Goal: Check status

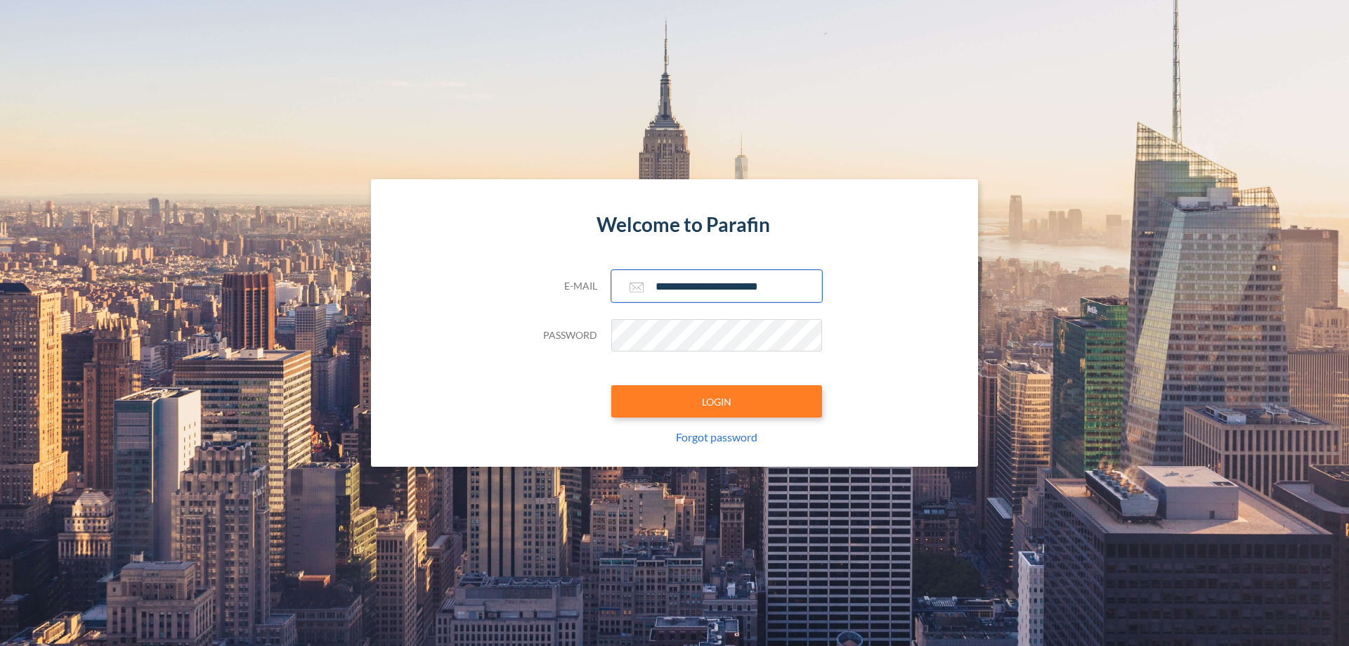
type input "**********"
click at [717, 401] on button "LOGIN" at bounding box center [716, 401] width 211 height 32
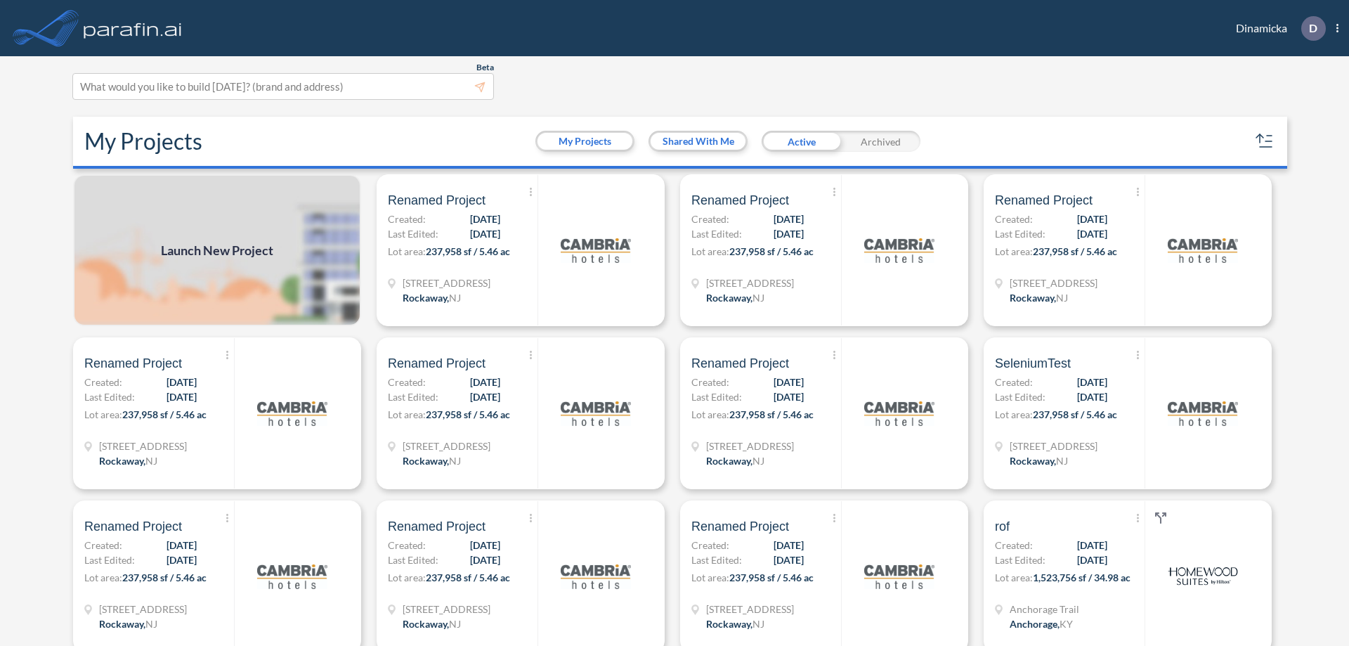
scroll to position [4, 0]
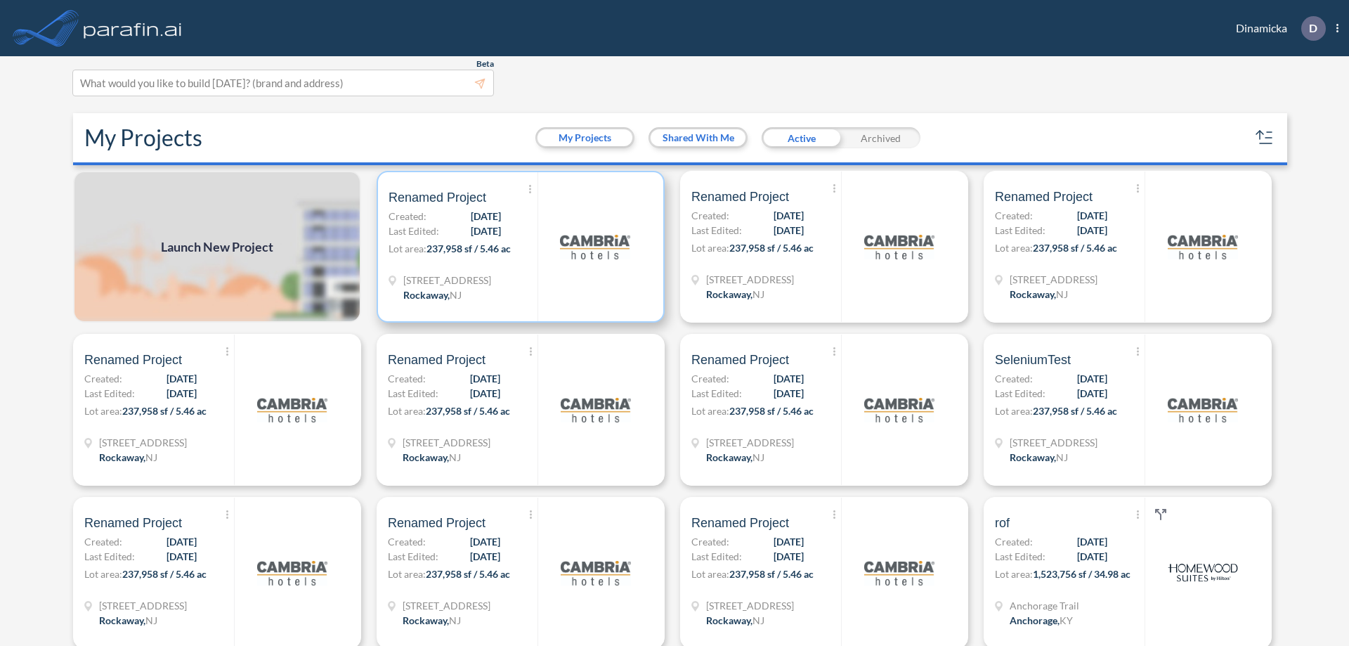
click at [518, 247] on p "Lot area: 237,958 sf / 5.46 ac" at bounding box center [463, 251] width 149 height 20
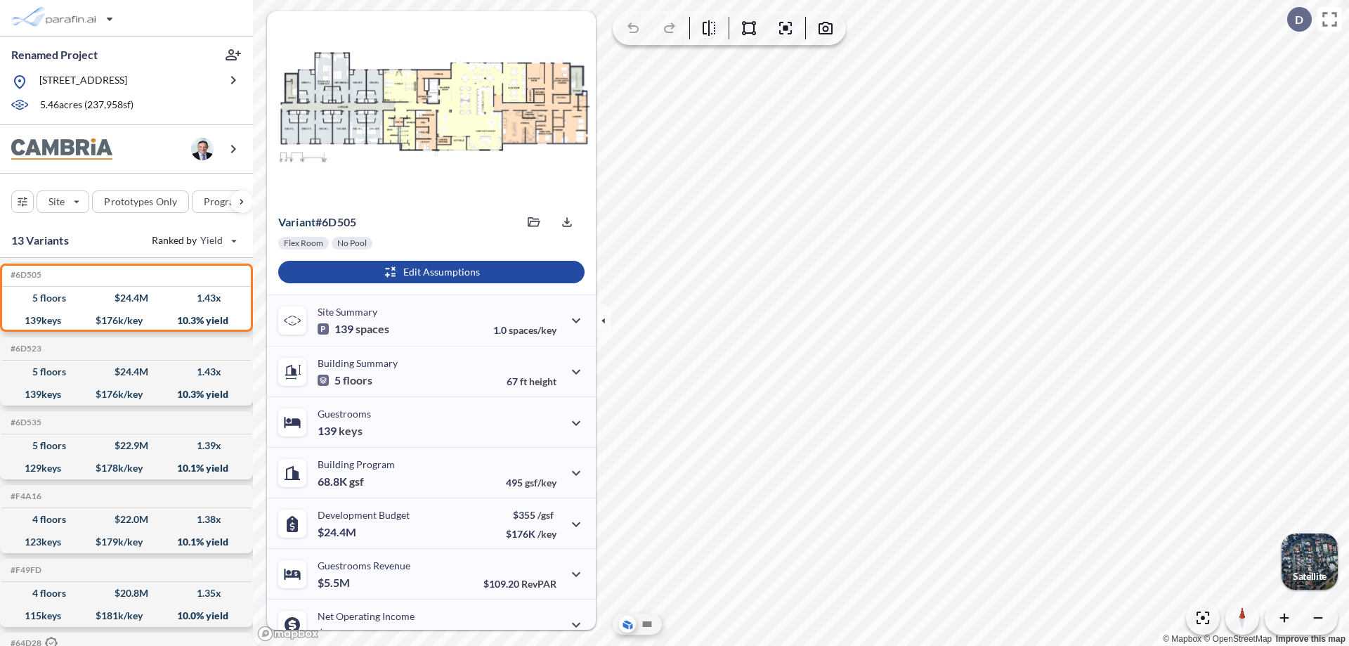
scroll to position [71, 0]
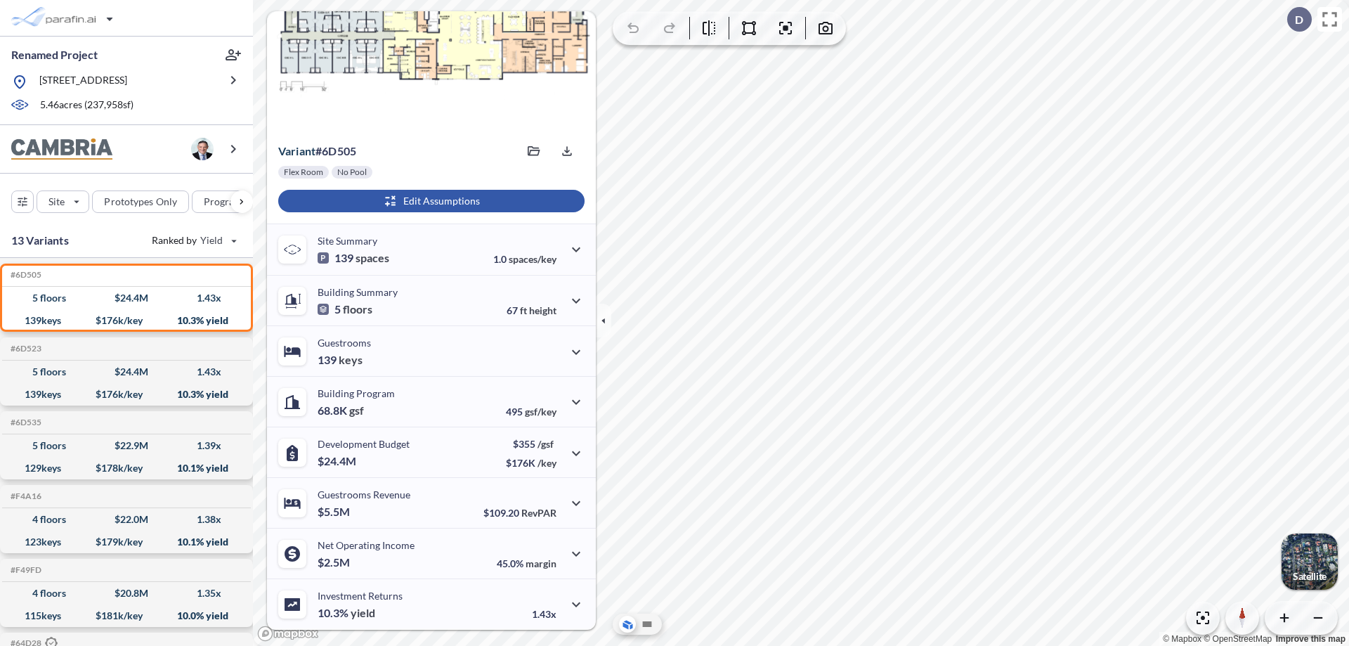
click at [429, 201] on div "button" at bounding box center [431, 201] width 306 height 22
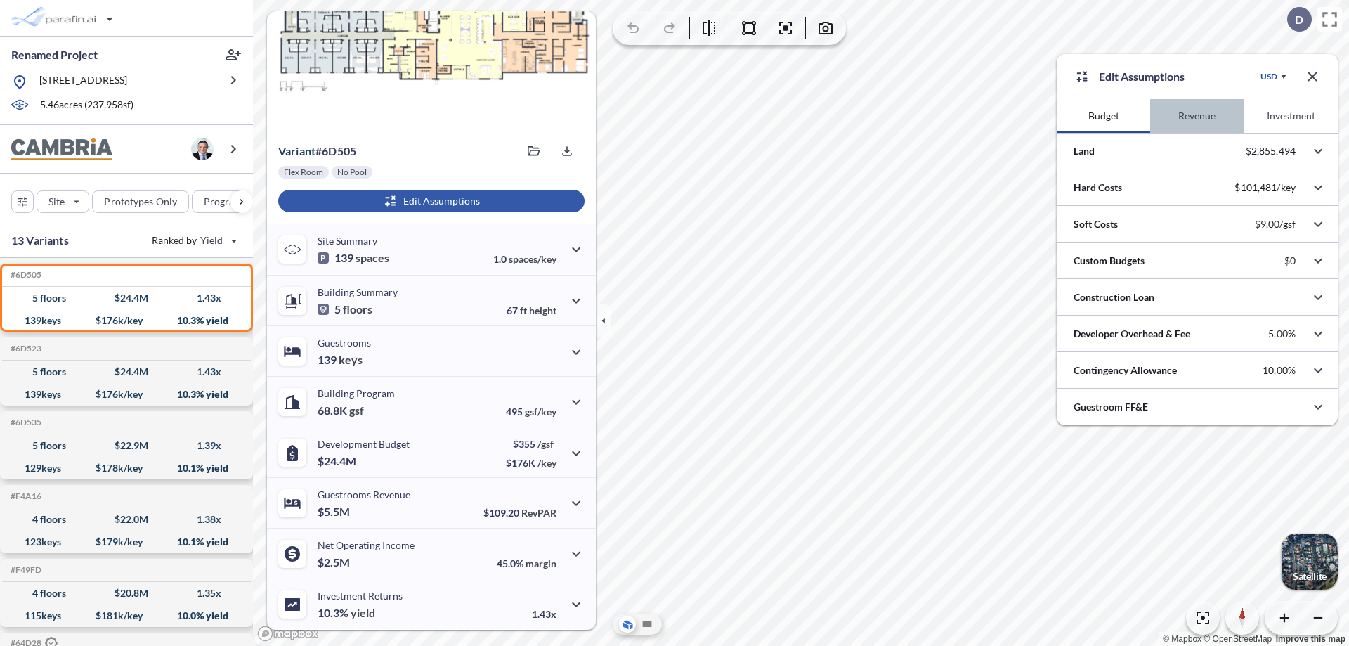
click at [1196, 116] on button "Revenue" at bounding box center [1196, 116] width 93 height 34
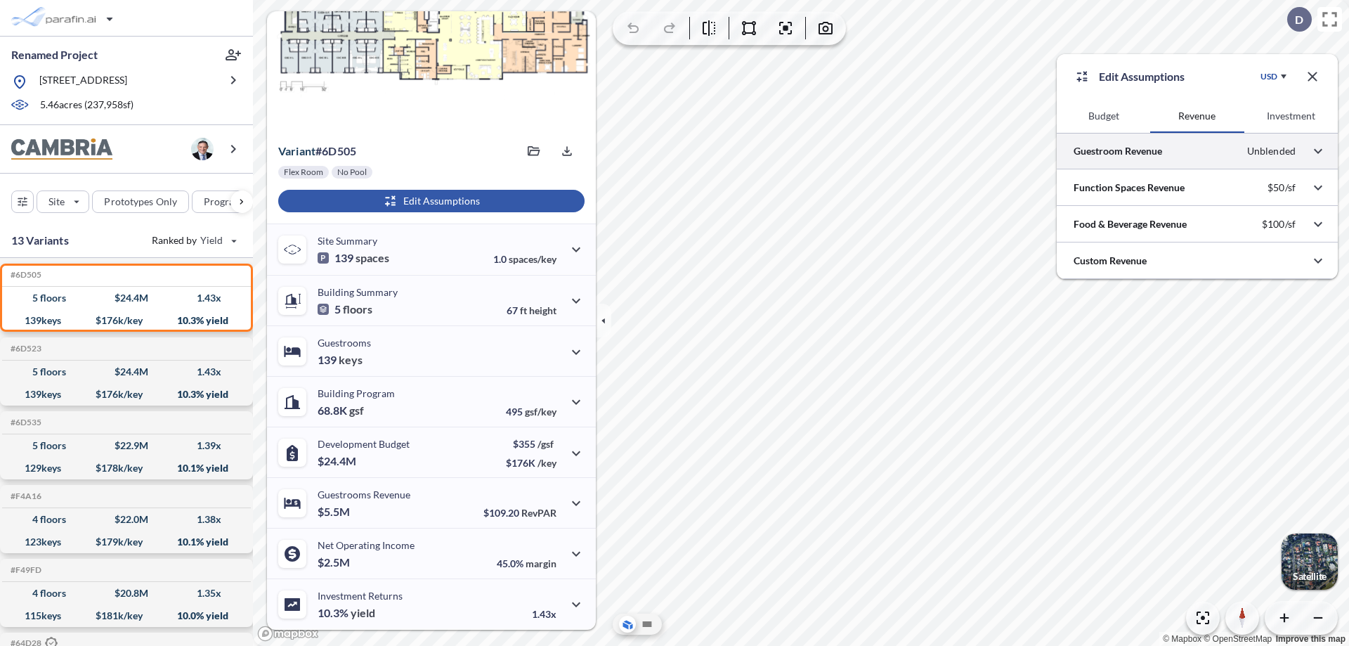
click at [1197, 151] on div at bounding box center [1197, 151] width 281 height 36
